Goal: Understand process/instructions: Learn how to perform a task or action

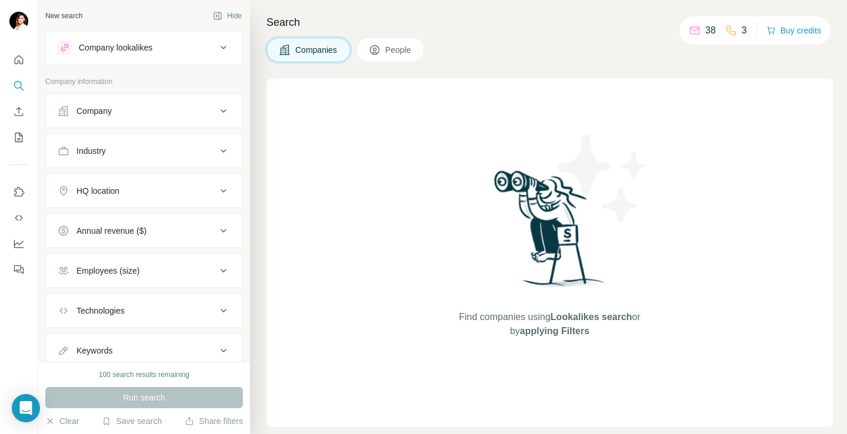
scroll to position [39, 0]
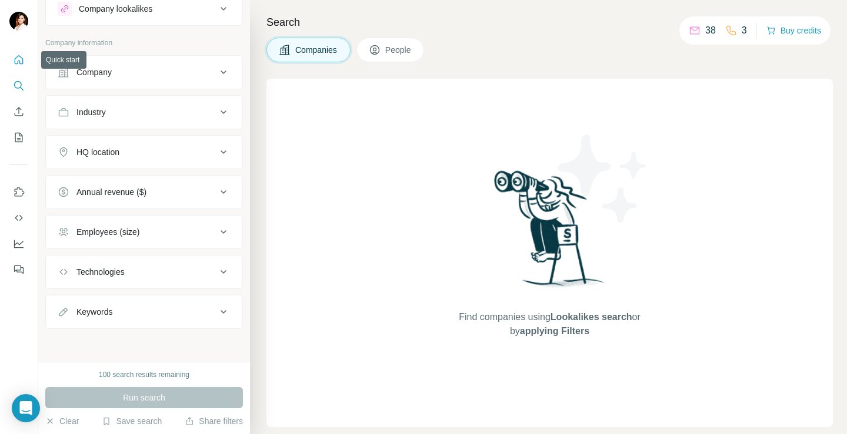
click at [18, 56] on icon "Quick start" at bounding box center [19, 60] width 12 height 12
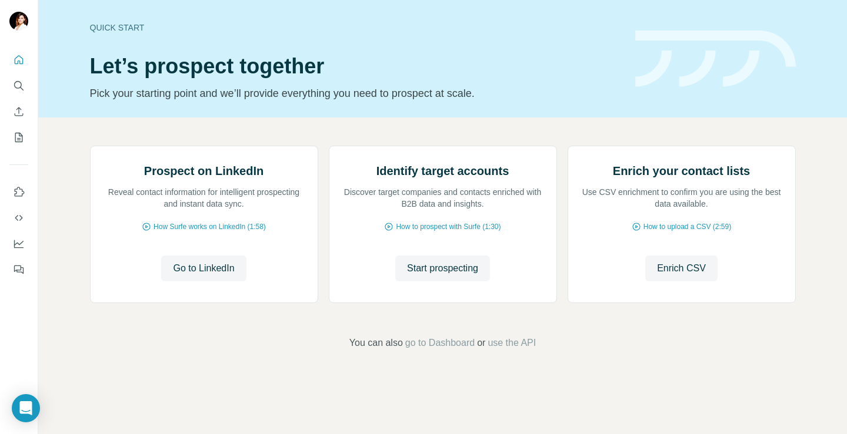
scroll to position [71, 0]
click at [35, 397] on div "Open Intercom Messenger" at bounding box center [26, 408] width 31 height 31
click at [55, 118] on div "Prospect on LinkedIn Reveal contact information for intelligent prospecting and…" at bounding box center [442, 248] width 808 height 261
click at [64, 373] on div "Prospect on LinkedIn Reveal contact information for intelligent prospecting and…" at bounding box center [442, 248] width 808 height 261
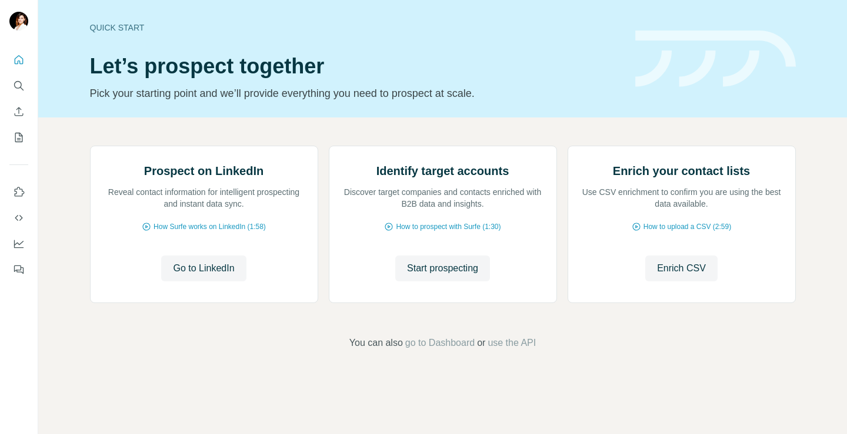
scroll to position [71, 0]
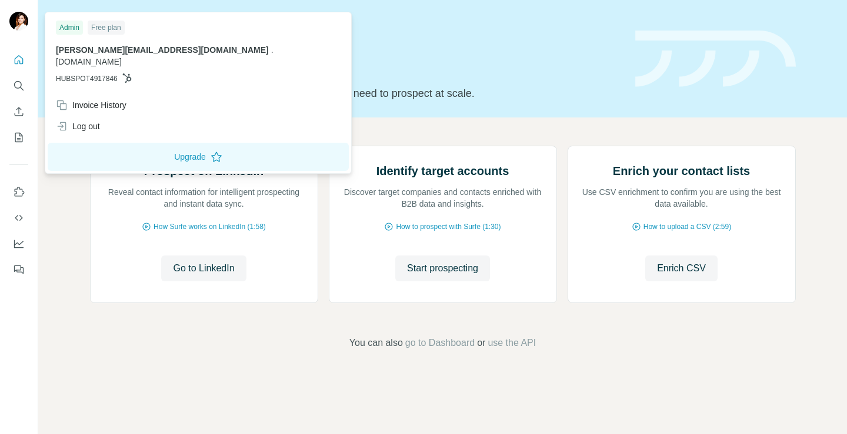
click at [21, 20] on img at bounding box center [18, 21] width 19 height 19
click at [122, 145] on button "Upgrade" at bounding box center [198, 157] width 301 height 28
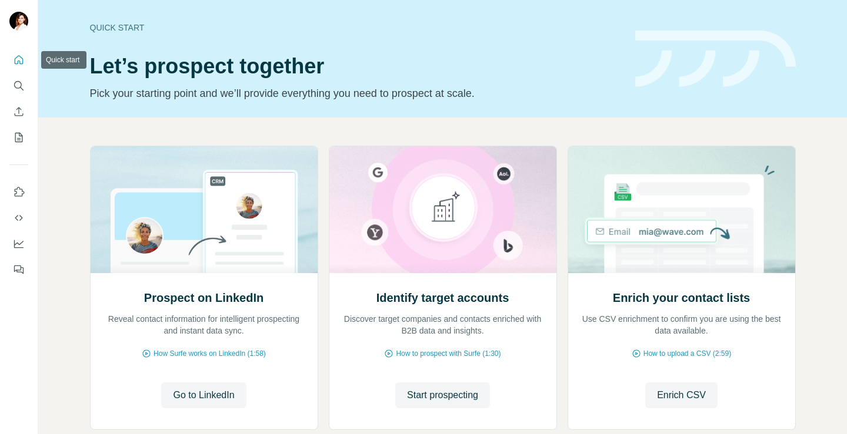
click at [21, 59] on icon "Quick start" at bounding box center [19, 60] width 12 height 12
